Goal: Information Seeking & Learning: Learn about a topic

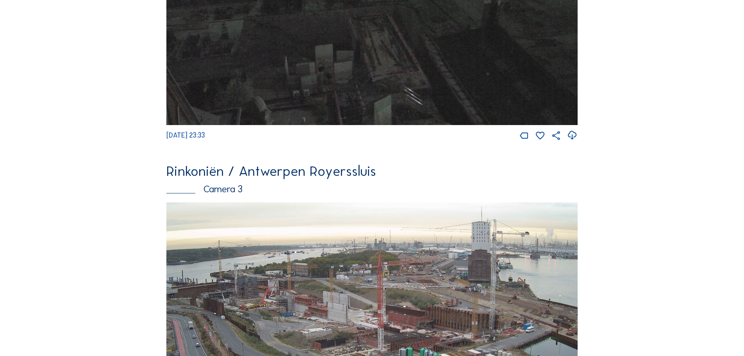
scroll to position [860, 0]
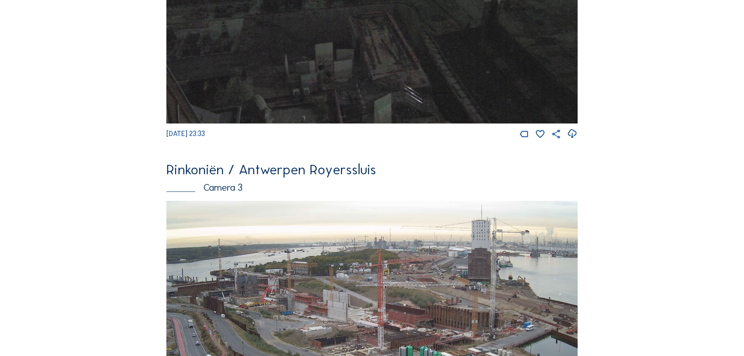
click at [578, 220] on img at bounding box center [371, 317] width 411 height 232
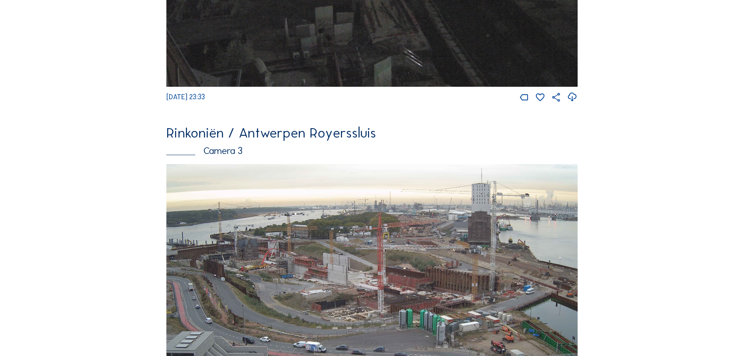
scroll to position [938, 0]
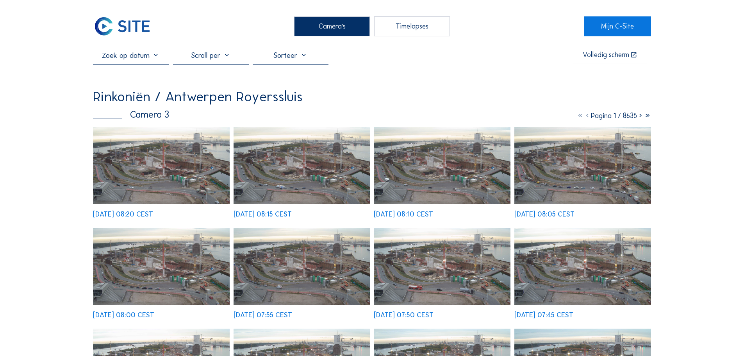
click at [163, 180] on img at bounding box center [161, 165] width 137 height 77
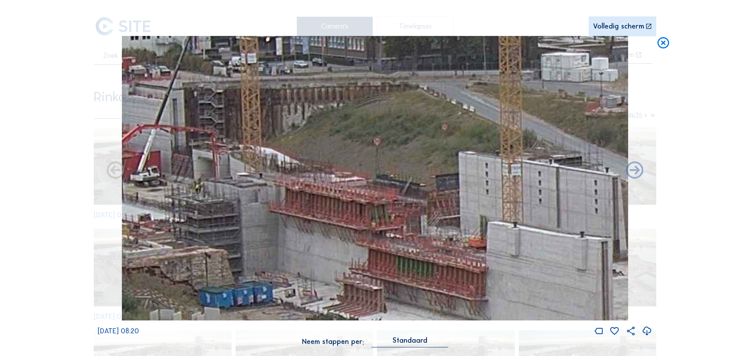
drag, startPoint x: 458, startPoint y: 205, endPoint x: 454, endPoint y: 211, distance: 7.7
click at [454, 211] on img at bounding box center [375, 178] width 506 height 285
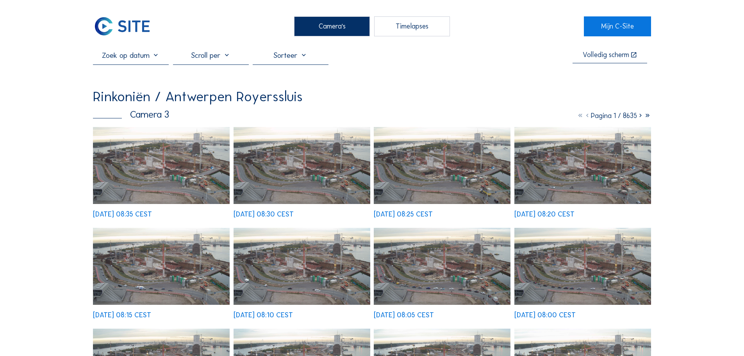
click at [150, 168] on img at bounding box center [161, 165] width 137 height 77
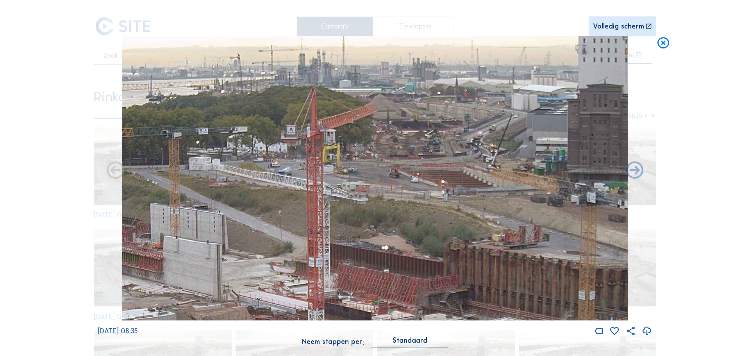
drag, startPoint x: 542, startPoint y: 211, endPoint x: 539, endPoint y: 224, distance: 13.3
click at [539, 224] on img at bounding box center [375, 178] width 506 height 285
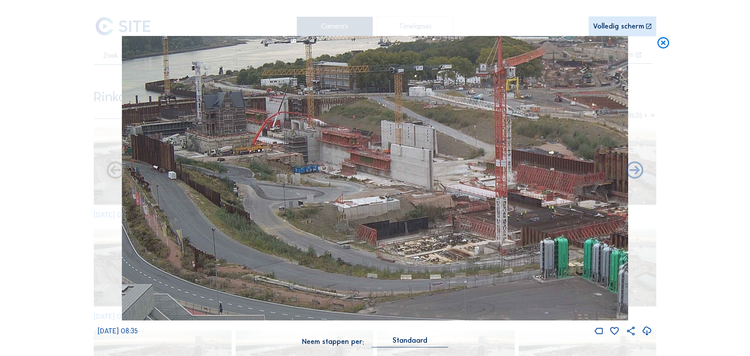
drag, startPoint x: 263, startPoint y: 186, endPoint x: 340, endPoint y: 143, distance: 88.5
click at [340, 144] on img at bounding box center [375, 178] width 506 height 285
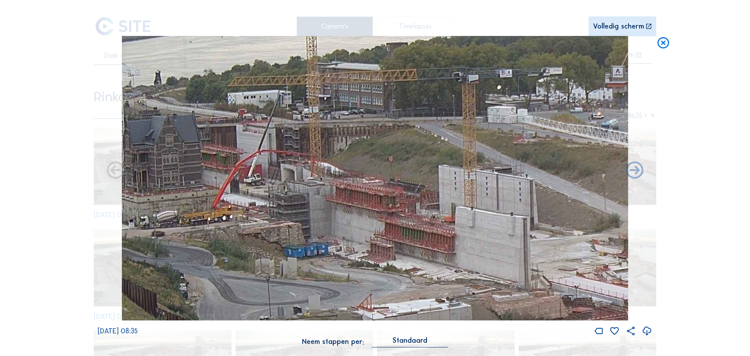
drag, startPoint x: 357, startPoint y: 167, endPoint x: 357, endPoint y: 191, distance: 24.2
click at [357, 191] on img at bounding box center [375, 178] width 506 height 285
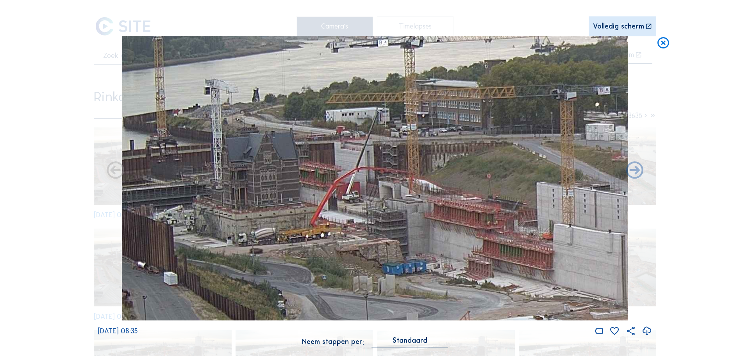
drag, startPoint x: 269, startPoint y: 212, endPoint x: 367, endPoint y: 229, distance: 99.6
click at [367, 229] on img at bounding box center [375, 178] width 506 height 285
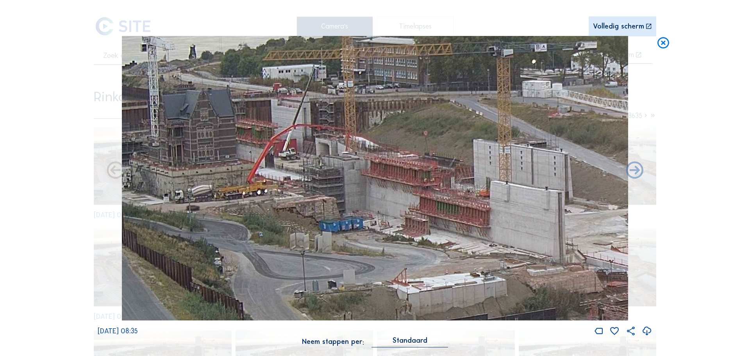
drag, startPoint x: 503, startPoint y: 217, endPoint x: 436, endPoint y: 172, distance: 81.3
click at [436, 172] on img at bounding box center [375, 178] width 506 height 285
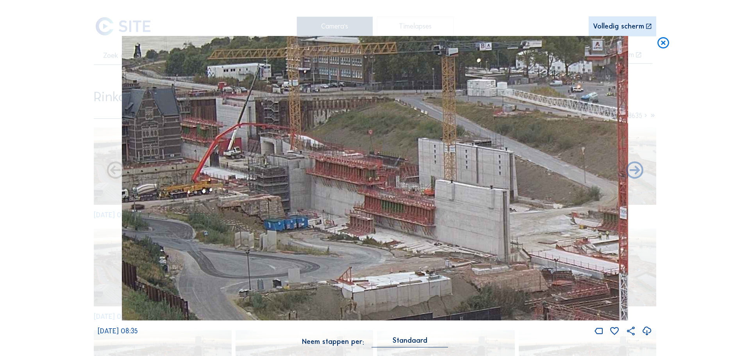
drag, startPoint x: 477, startPoint y: 171, endPoint x: 392, endPoint y: 150, distance: 86.9
click at [395, 151] on img at bounding box center [375, 178] width 506 height 285
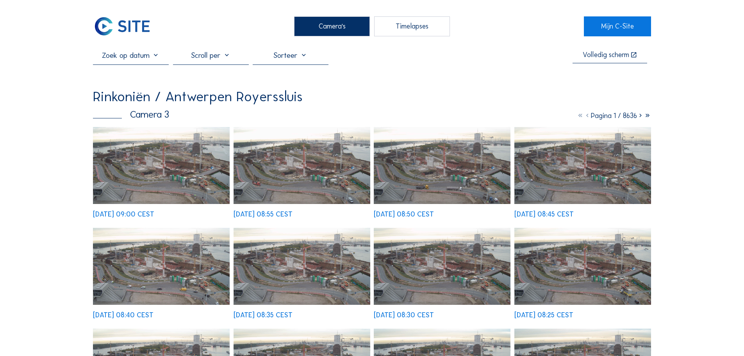
click at [113, 30] on img at bounding box center [122, 26] width 59 height 20
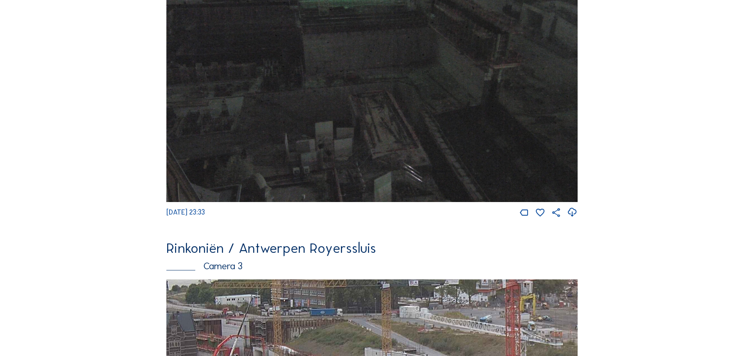
scroll to position [1016, 0]
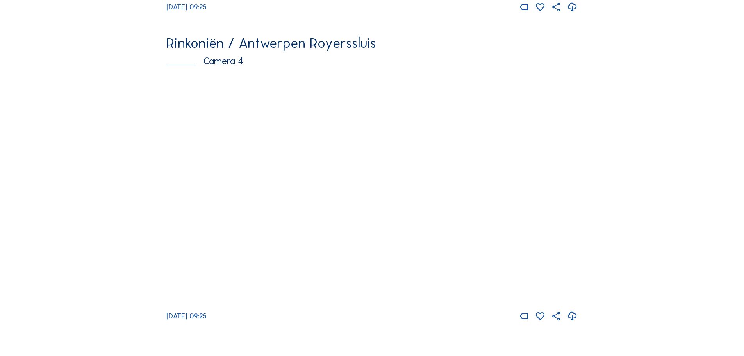
scroll to position [1329, 0]
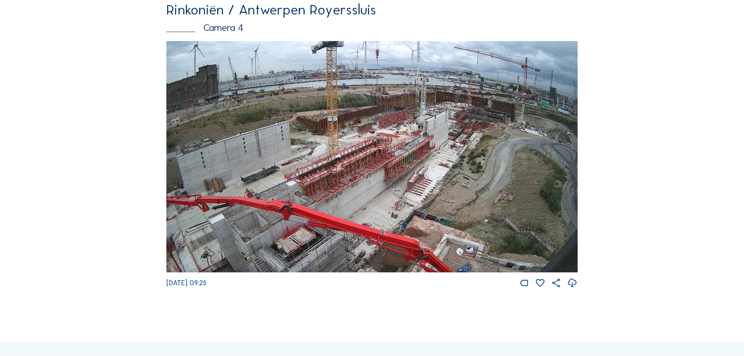
click at [339, 166] on img at bounding box center [371, 157] width 411 height 232
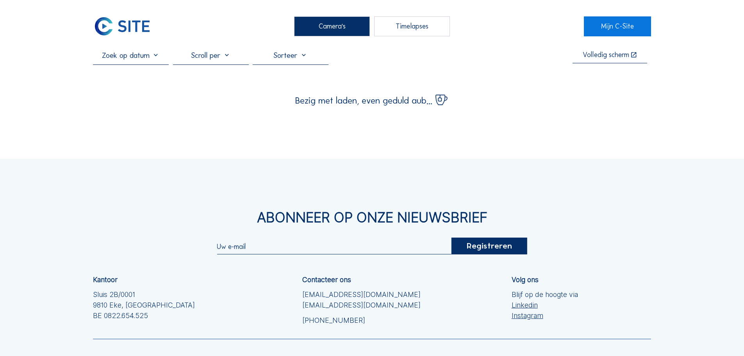
click at [156, 60] on input "text" at bounding box center [131, 54] width 76 height 9
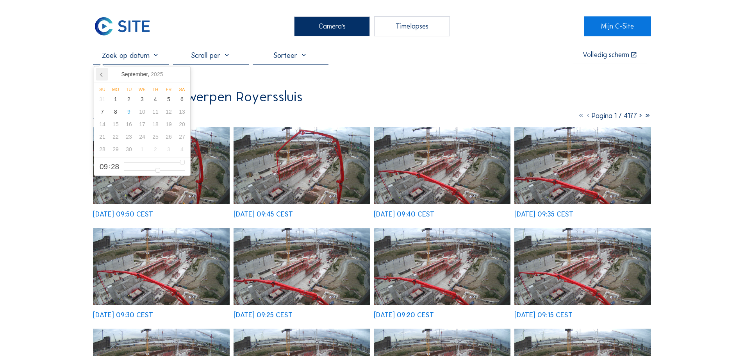
click at [99, 77] on icon at bounding box center [102, 74] width 13 height 13
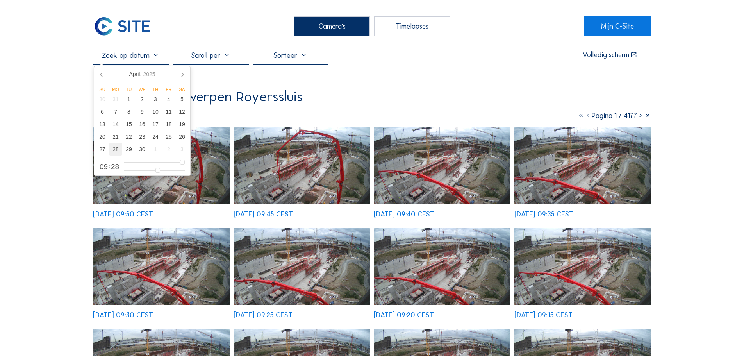
click at [118, 152] on div "28" at bounding box center [115, 149] width 13 height 13
type input "28/04/2025 09:28"
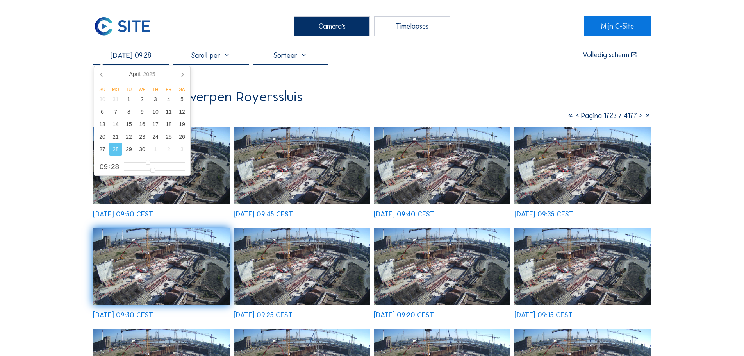
click at [171, 199] on img at bounding box center [161, 165] width 137 height 77
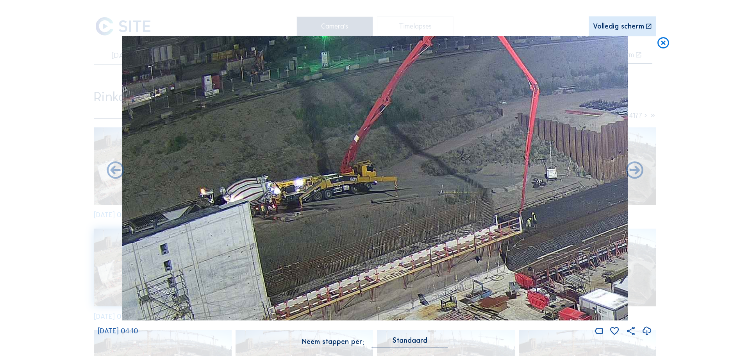
drag, startPoint x: 268, startPoint y: 153, endPoint x: 588, endPoint y: 201, distance: 324.3
click at [588, 201] on img at bounding box center [375, 178] width 506 height 285
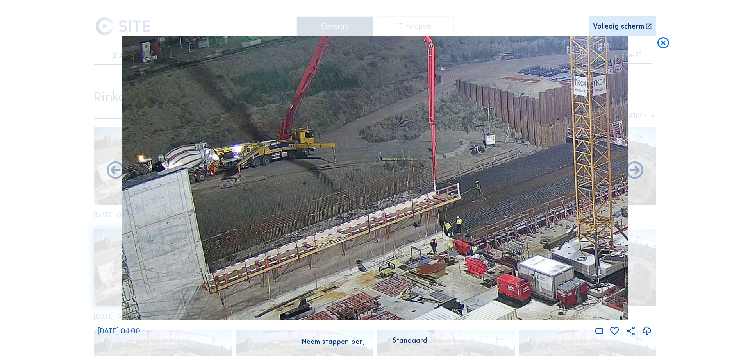
drag, startPoint x: 493, startPoint y: 195, endPoint x: 411, endPoint y: 172, distance: 84.6
click at [411, 172] on img at bounding box center [375, 178] width 506 height 285
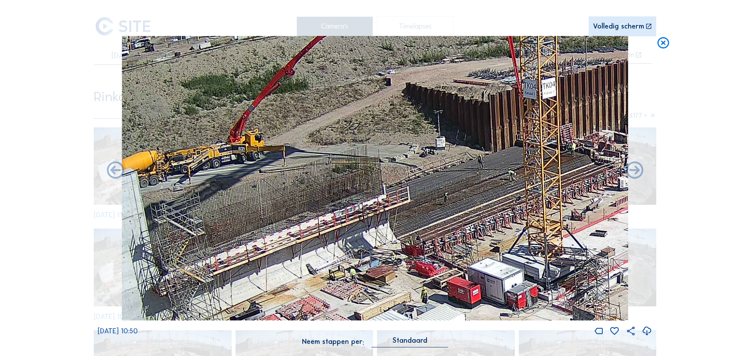
drag, startPoint x: 571, startPoint y: 184, endPoint x: 521, endPoint y: 187, distance: 50.1
click at [521, 187] on img at bounding box center [375, 178] width 506 height 285
